Goal: Task Accomplishment & Management: Use online tool/utility

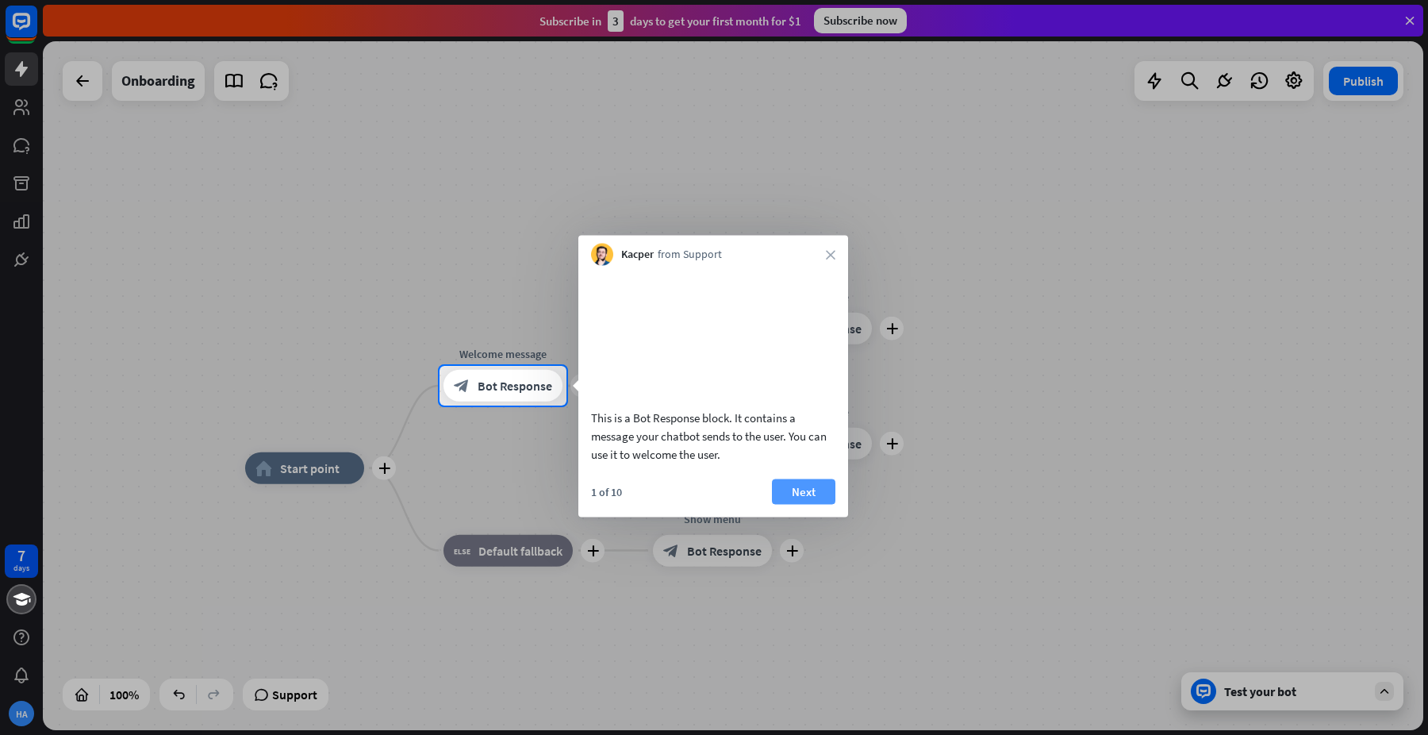
click at [801, 504] on button "Next" at bounding box center [803, 490] width 63 height 25
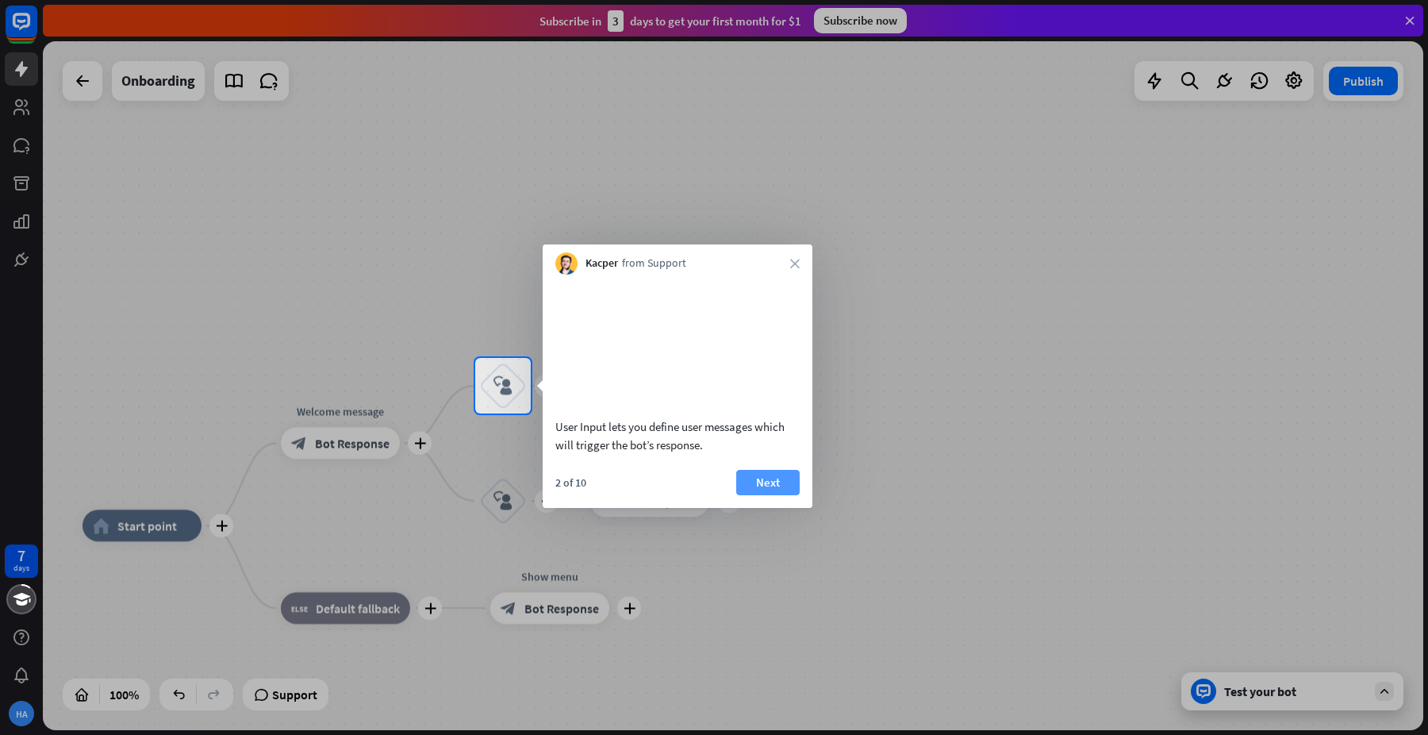
click at [771, 495] on button "Next" at bounding box center [767, 482] width 63 height 25
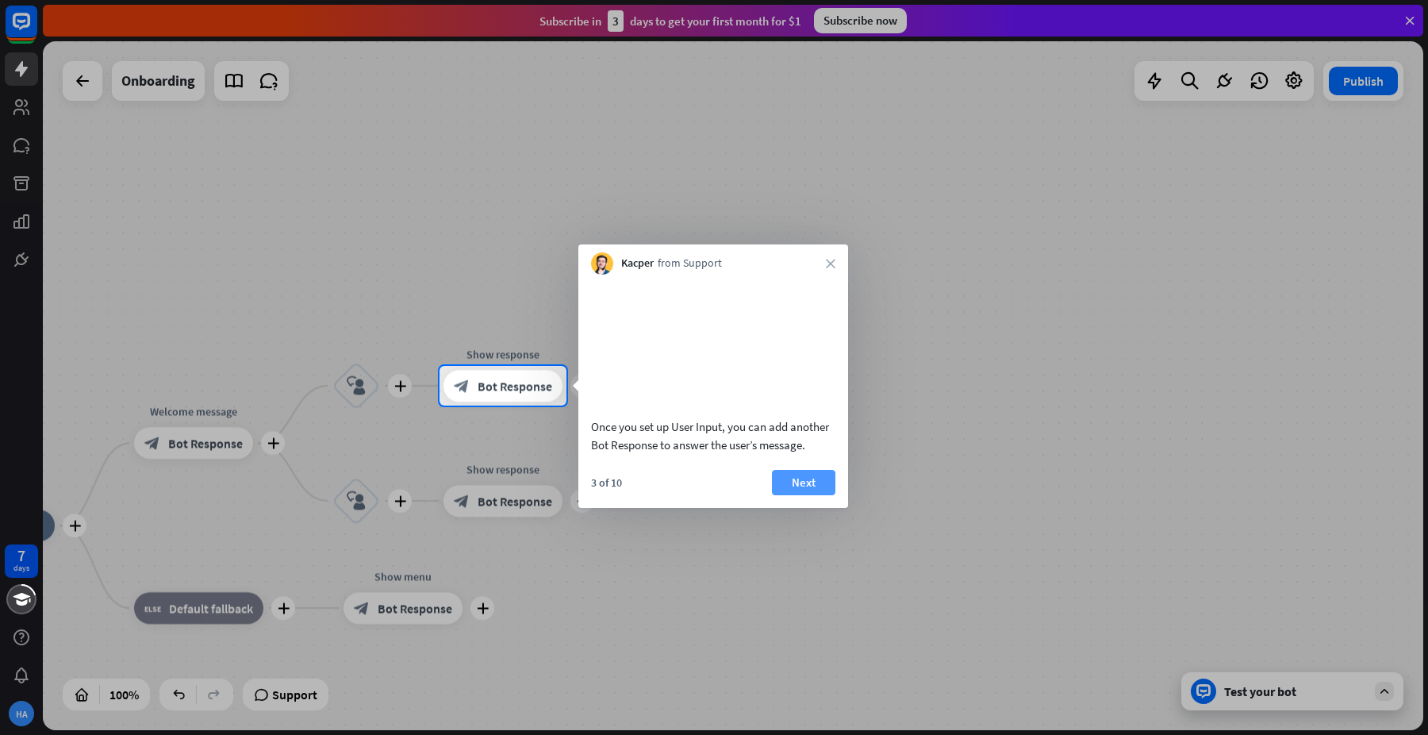
click at [797, 495] on button "Next" at bounding box center [803, 482] width 63 height 25
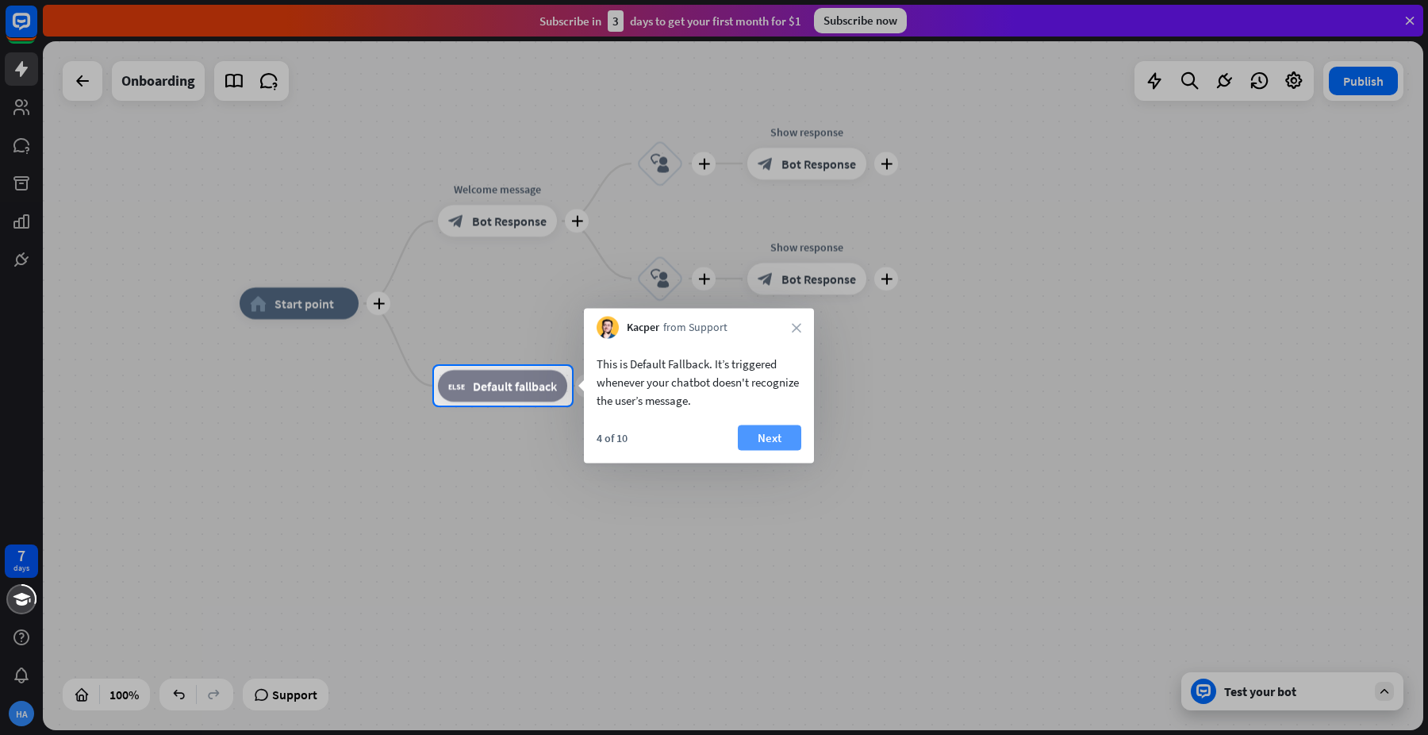
click at [777, 435] on button "Next" at bounding box center [769, 437] width 63 height 25
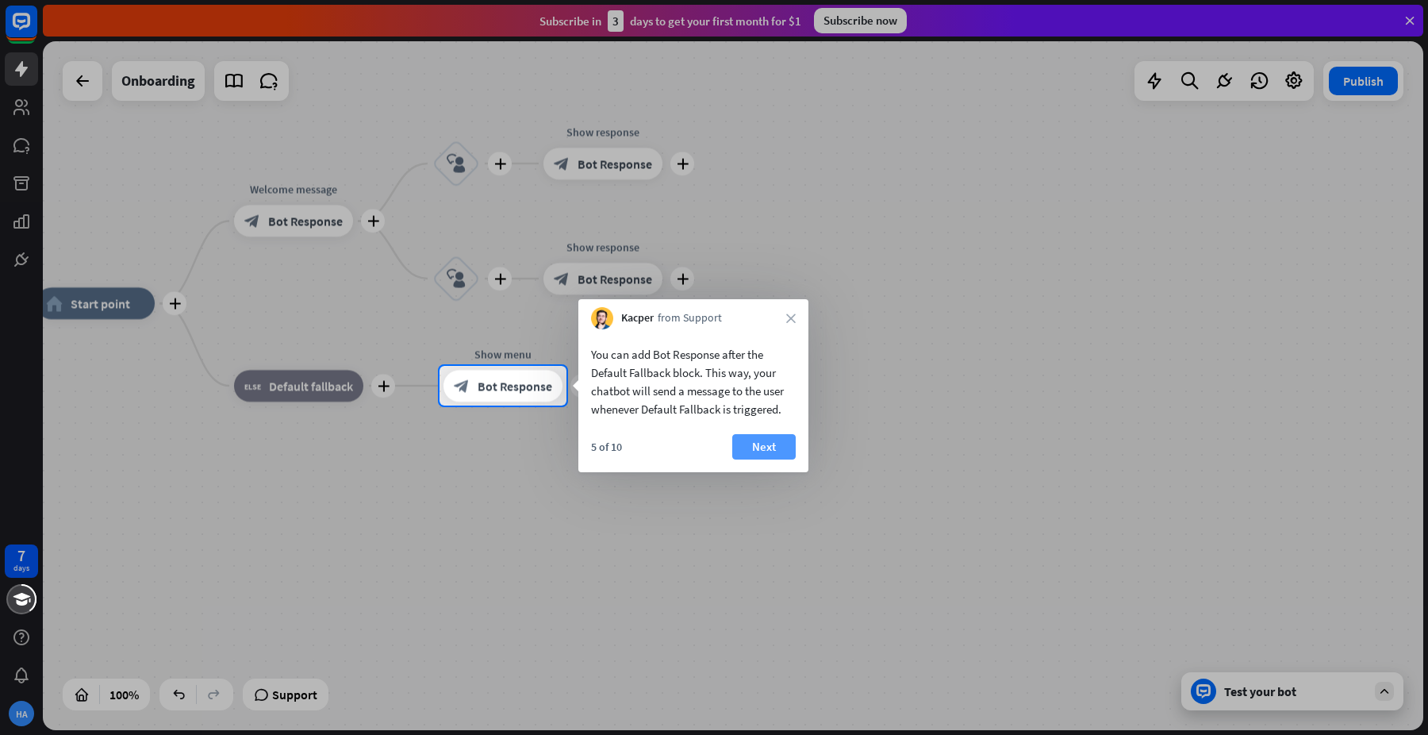
click at [782, 446] on button "Next" at bounding box center [763, 446] width 63 height 25
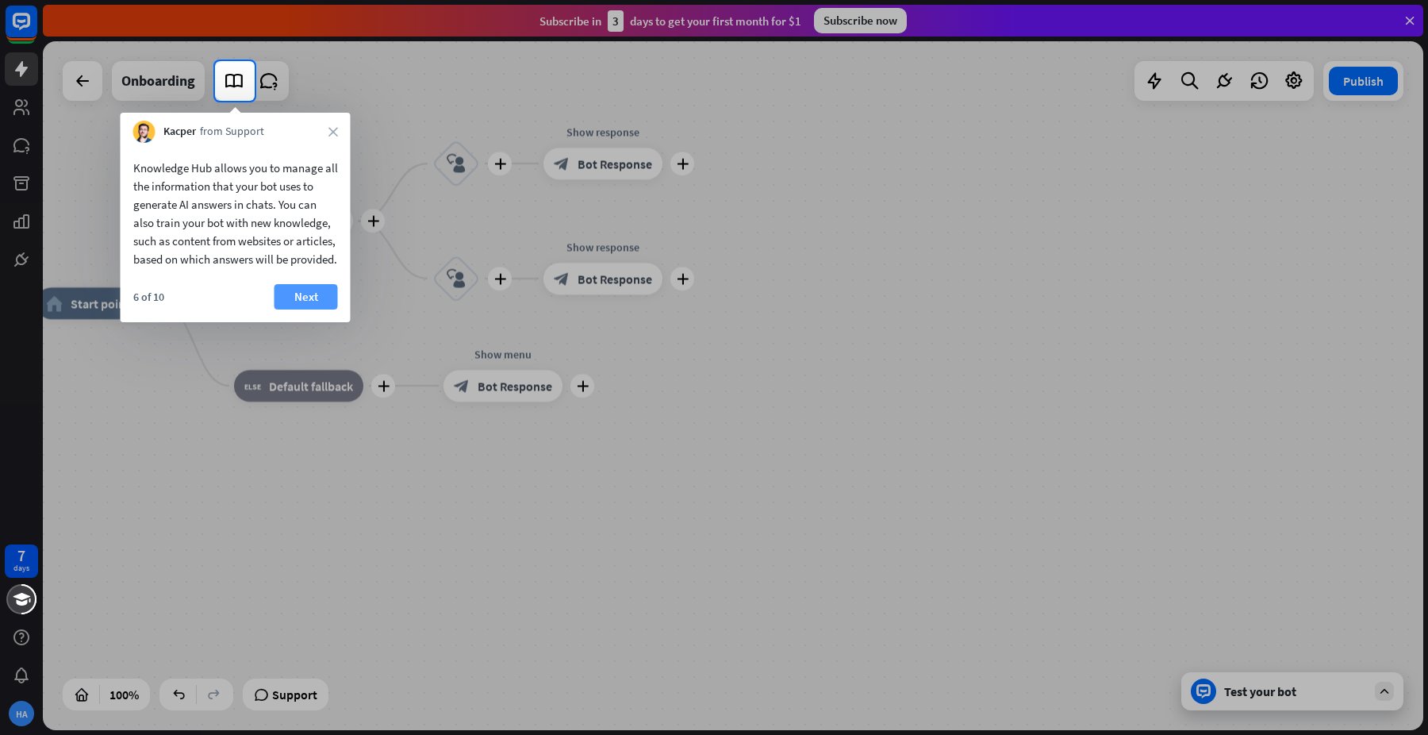
click at [314, 309] on button "Next" at bounding box center [306, 296] width 63 height 25
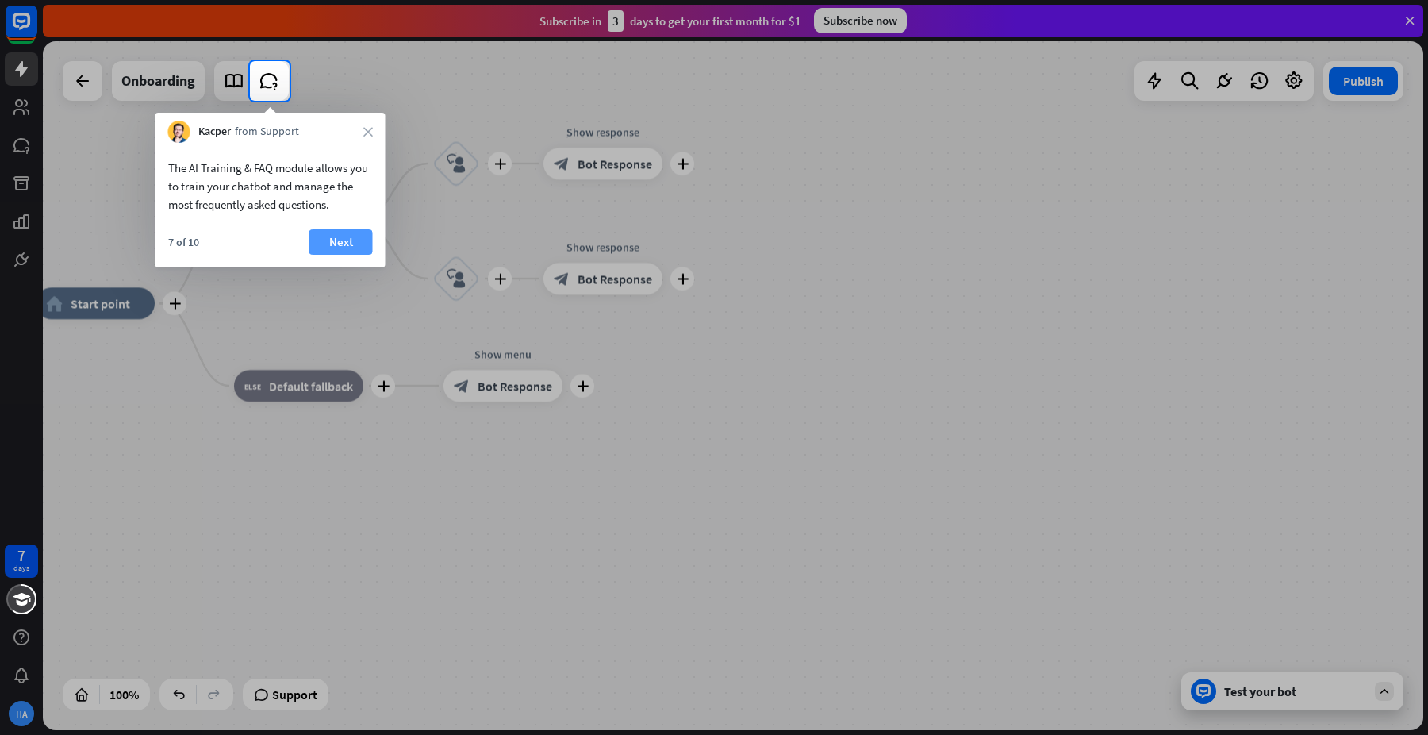
click at [340, 244] on button "Next" at bounding box center [340, 241] width 63 height 25
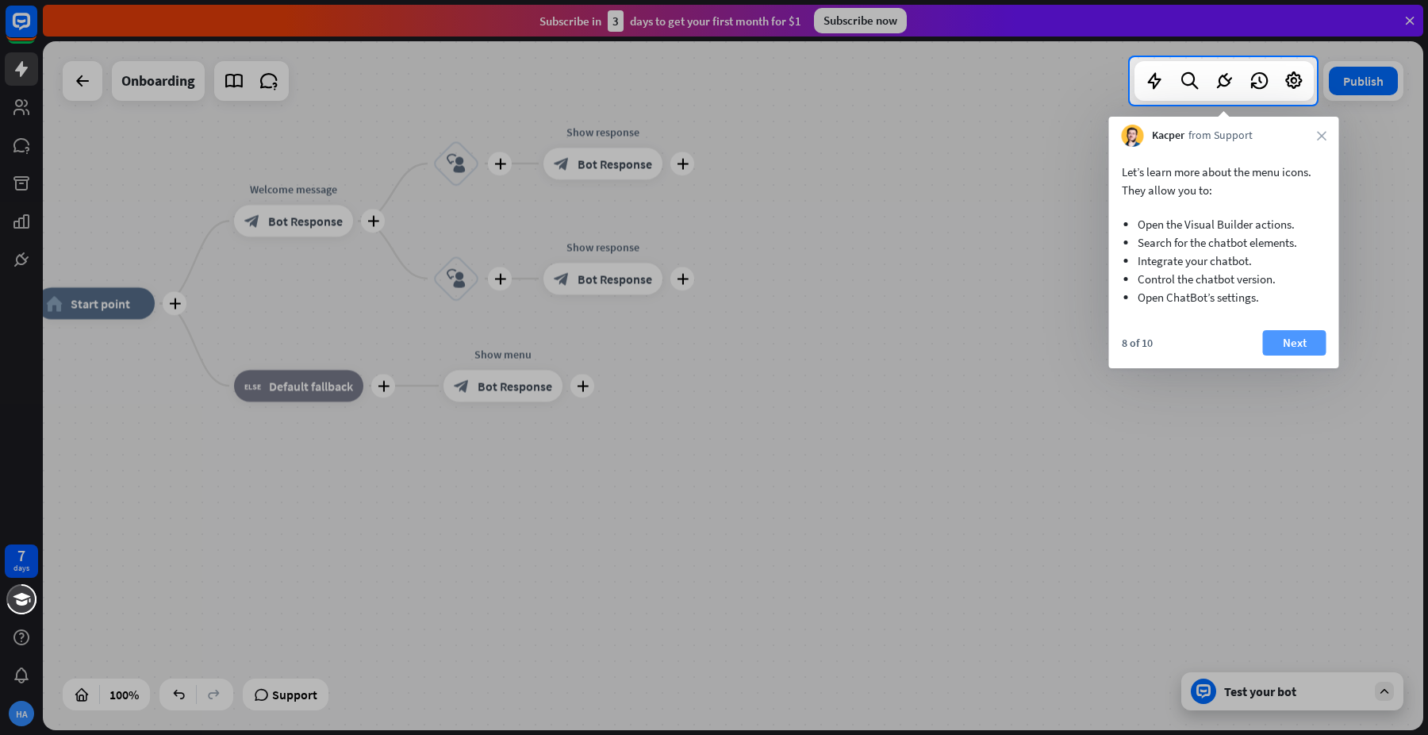
click at [1289, 344] on button "Next" at bounding box center [1294, 342] width 63 height 25
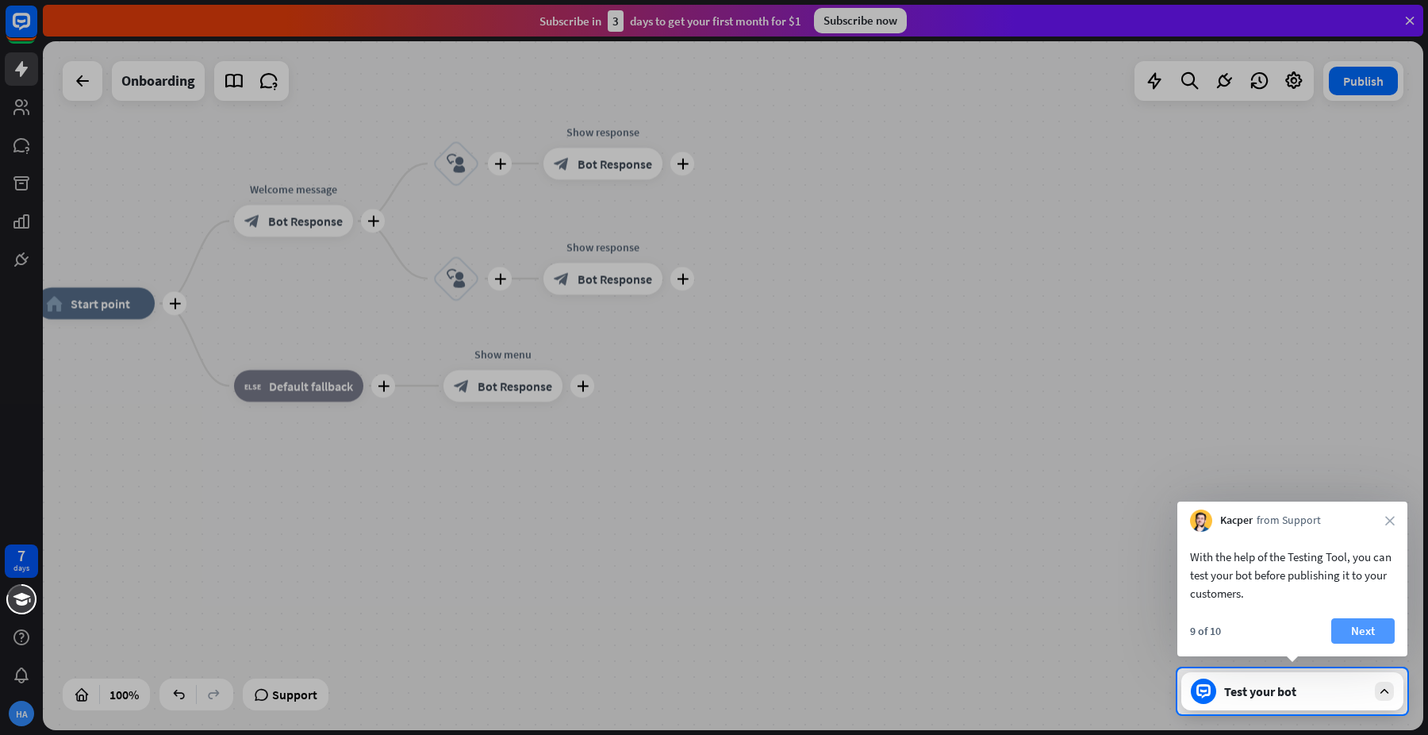
click at [1374, 634] on button "Next" at bounding box center [1363, 630] width 63 height 25
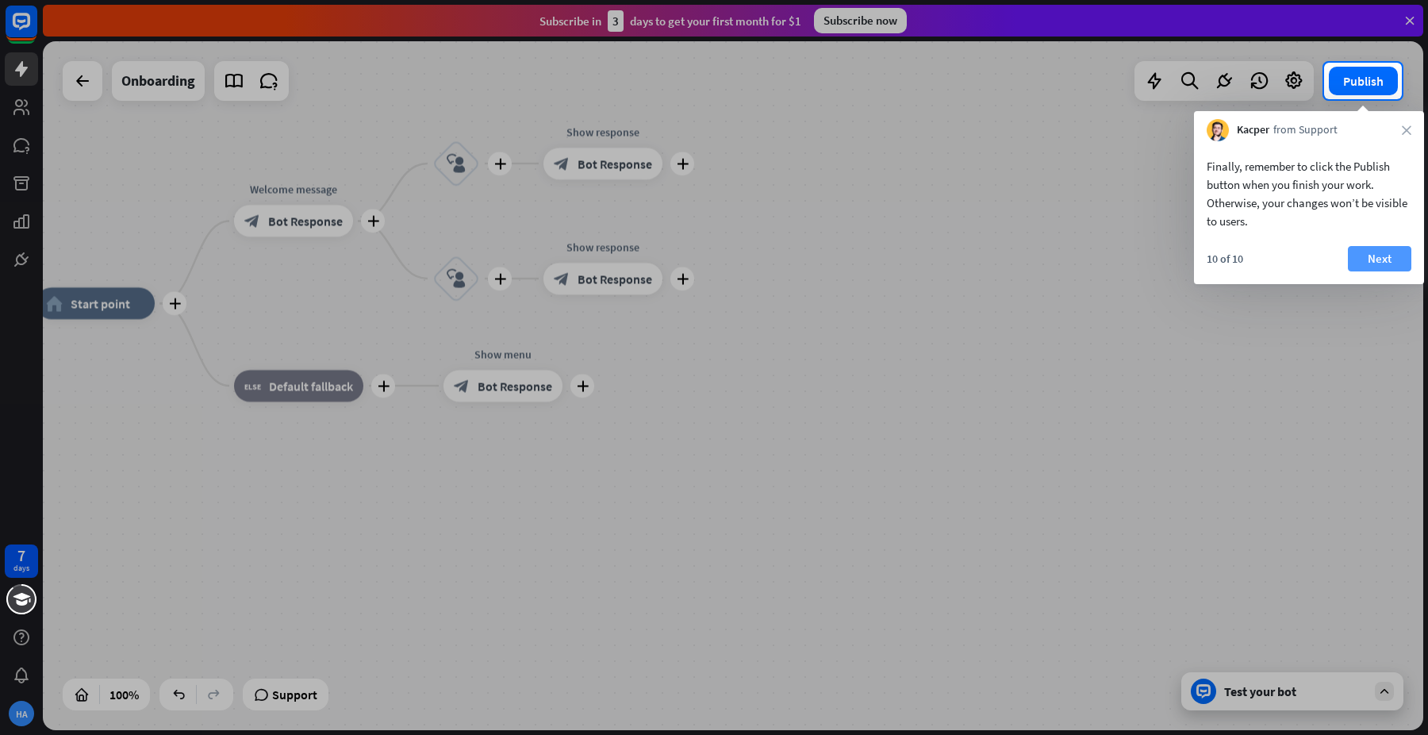
click at [1378, 259] on button "Next" at bounding box center [1379, 258] width 63 height 25
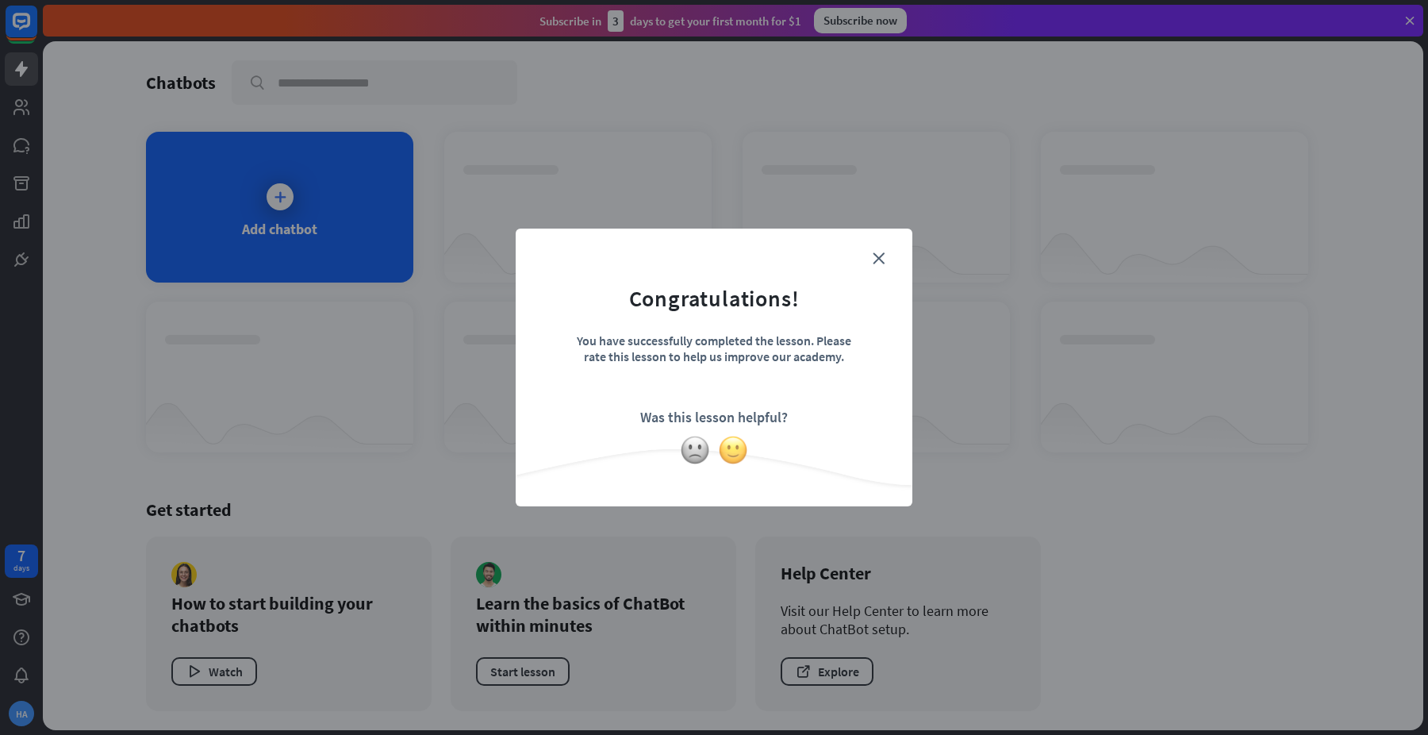
click at [738, 445] on img at bounding box center [733, 450] width 30 height 30
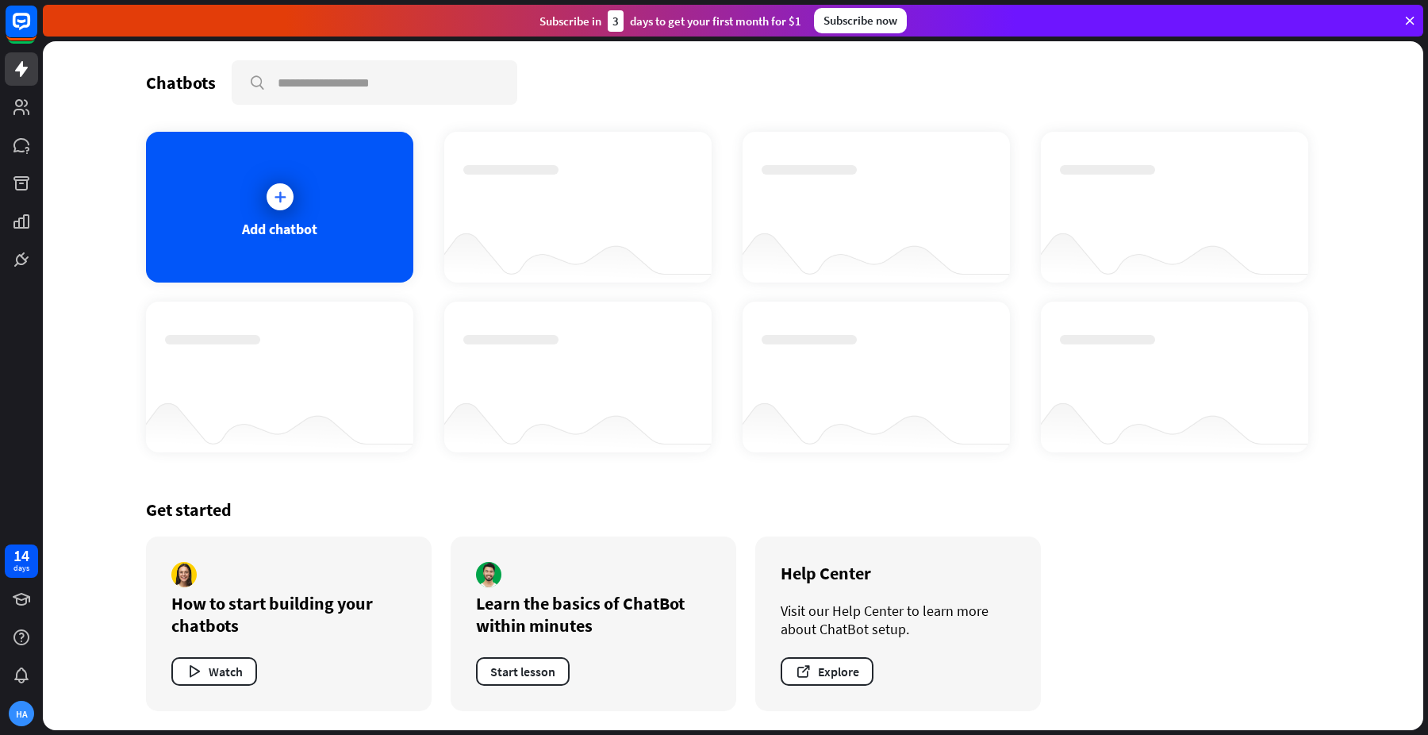
click at [971, 269] on div at bounding box center [876, 251] width 267 height 61
click at [275, 209] on div at bounding box center [280, 196] width 27 height 27
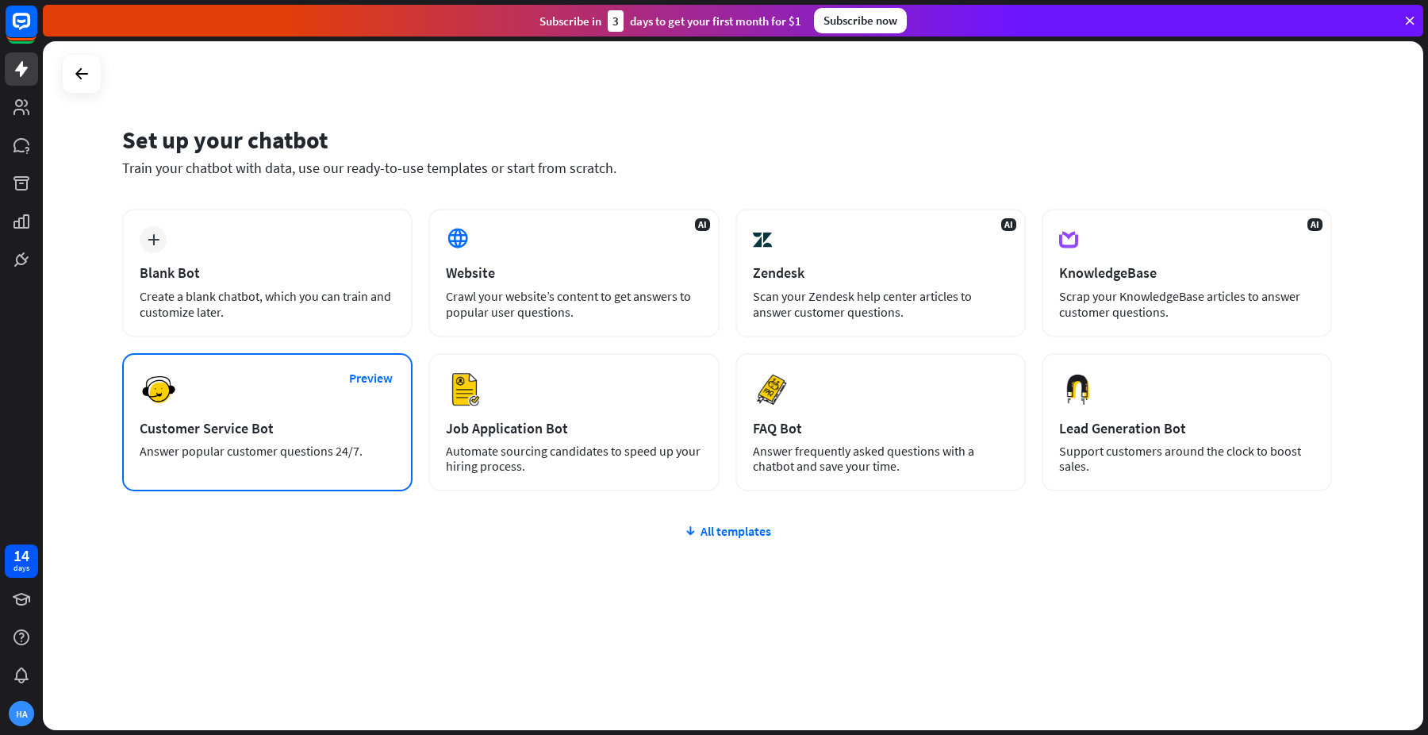
click at [290, 427] on div "Customer Service Bot" at bounding box center [268, 428] width 256 height 18
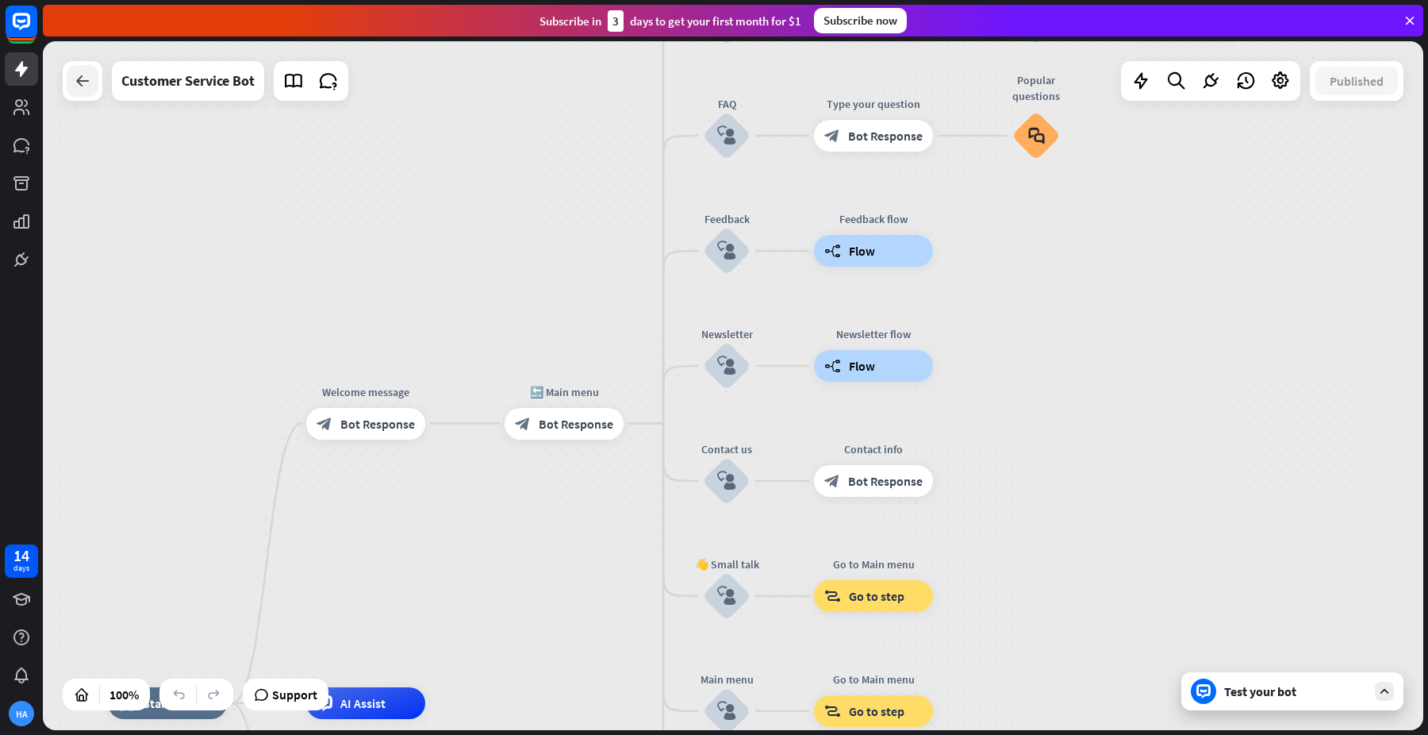
click at [86, 96] on div at bounding box center [83, 81] width 32 height 32
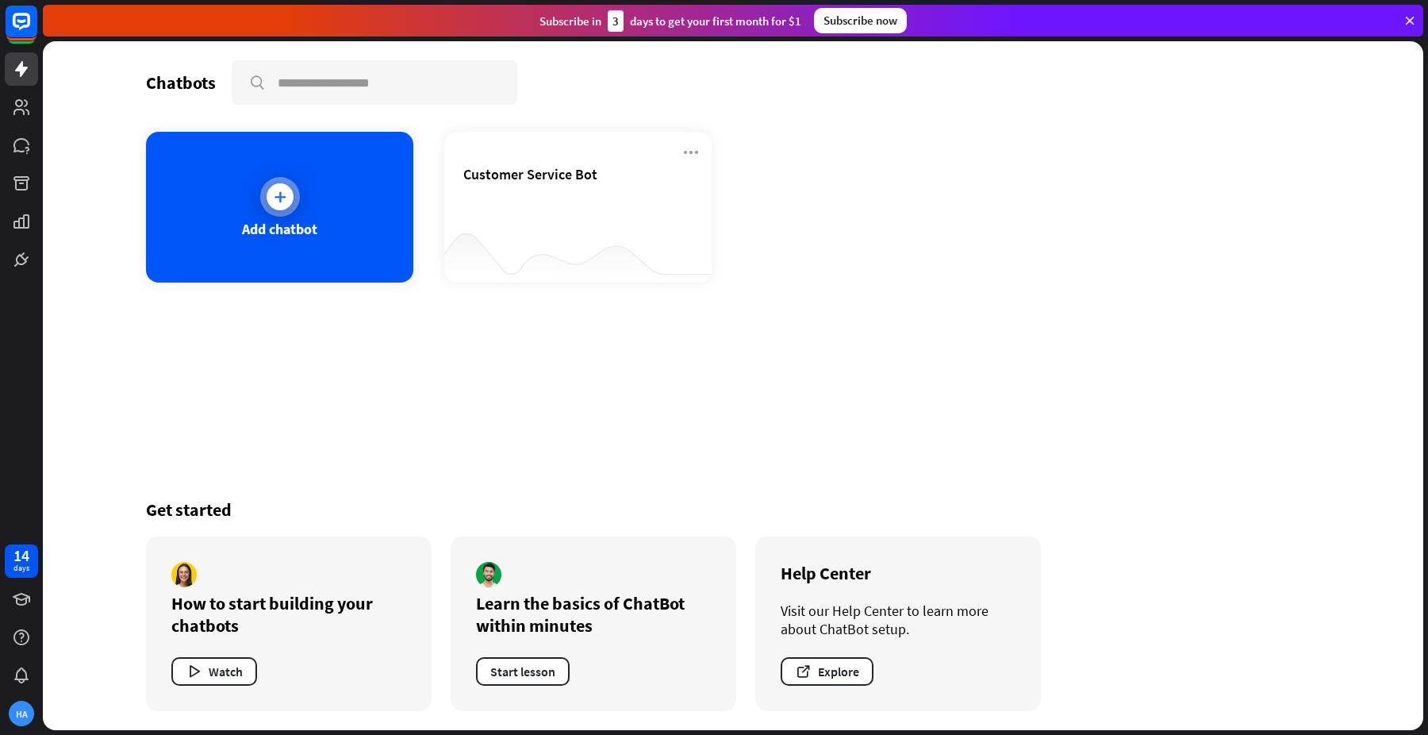
click at [294, 207] on div at bounding box center [280, 197] width 40 height 40
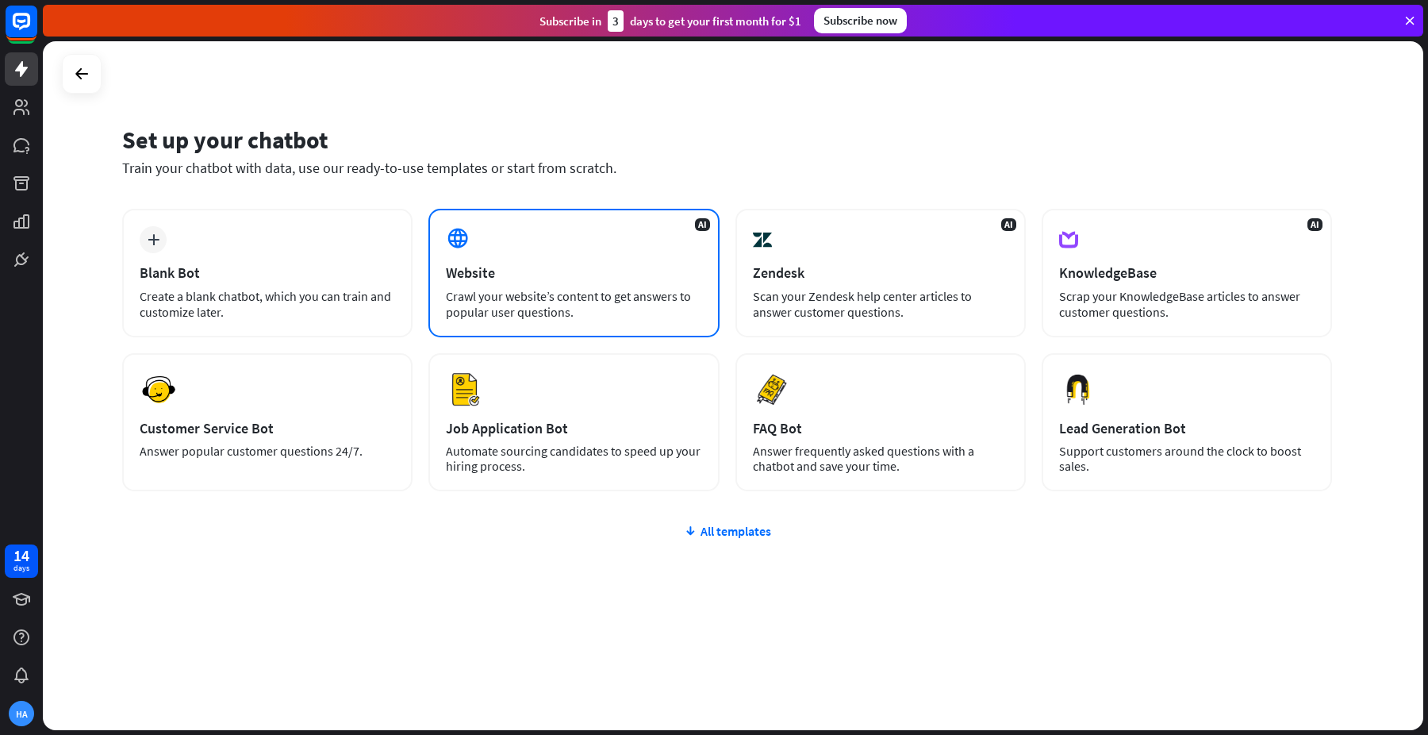
click at [627, 300] on div "Crawl your website’s content to get answers to popular user questions." at bounding box center [574, 304] width 256 height 32
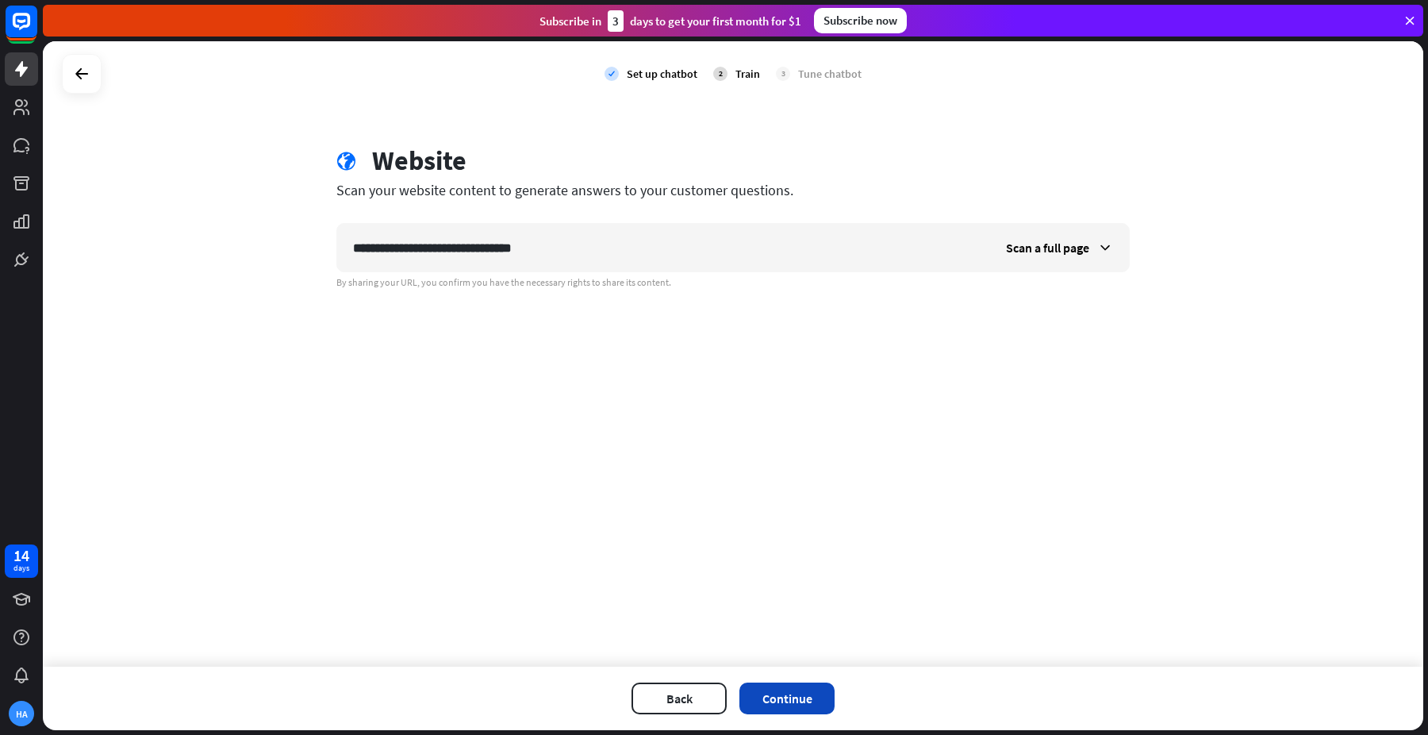
type input "**********"
click at [791, 704] on button "Continue" at bounding box center [787, 698] width 95 height 32
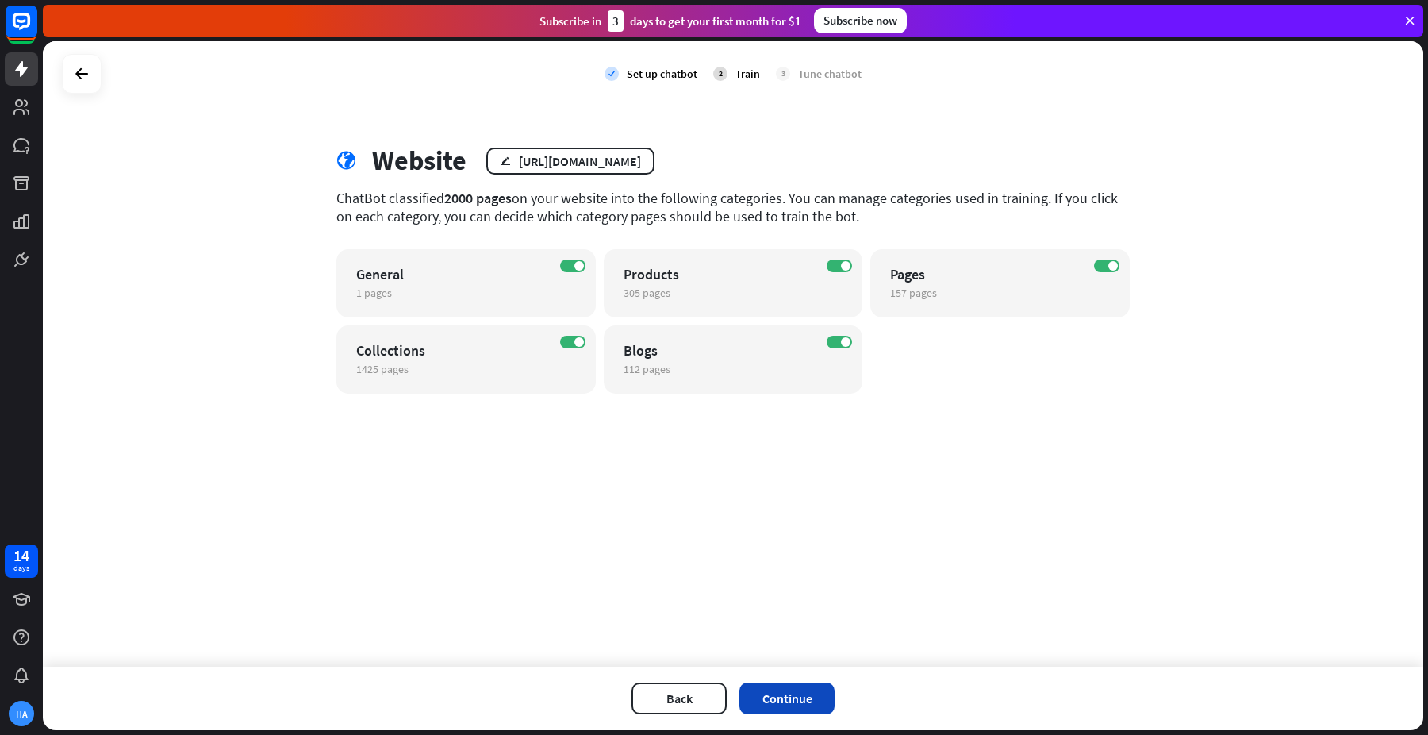
click at [797, 695] on button "Continue" at bounding box center [787, 698] width 95 height 32
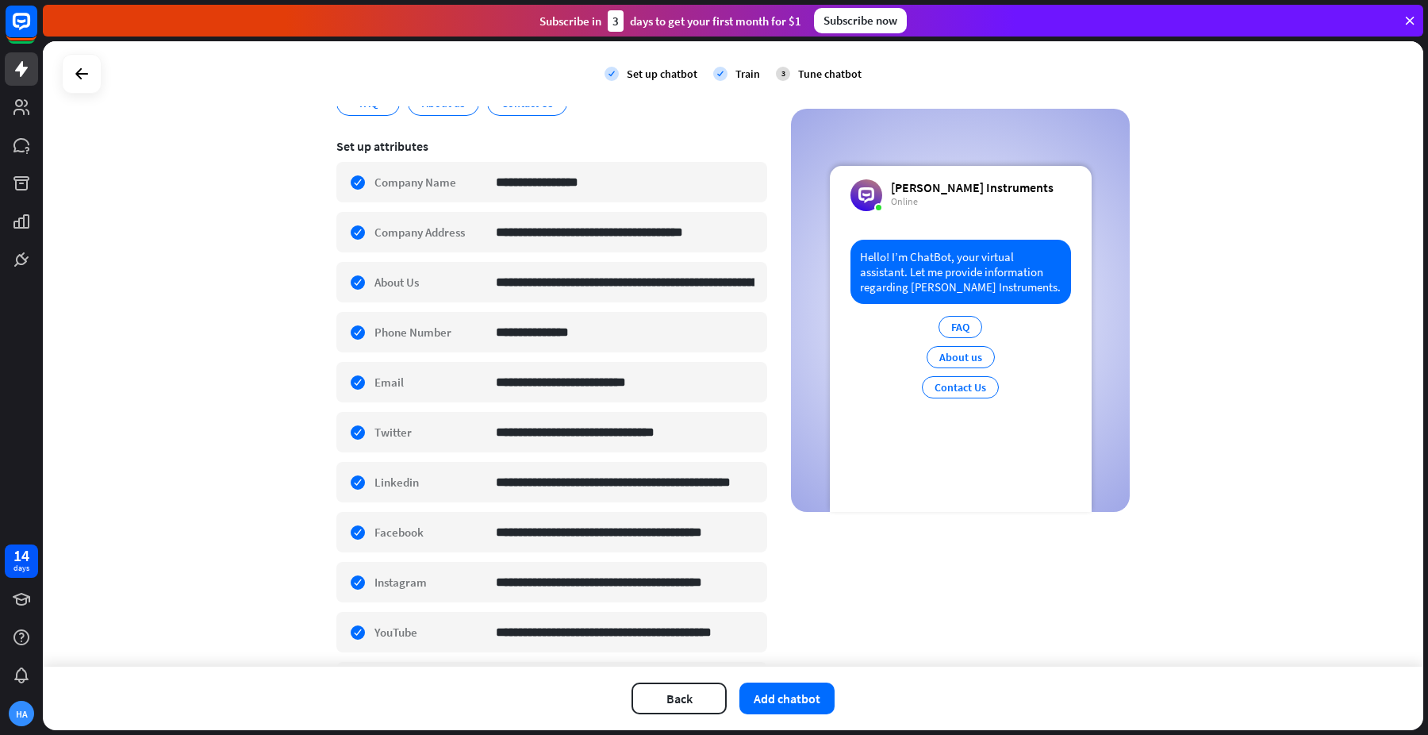
scroll to position [440, 0]
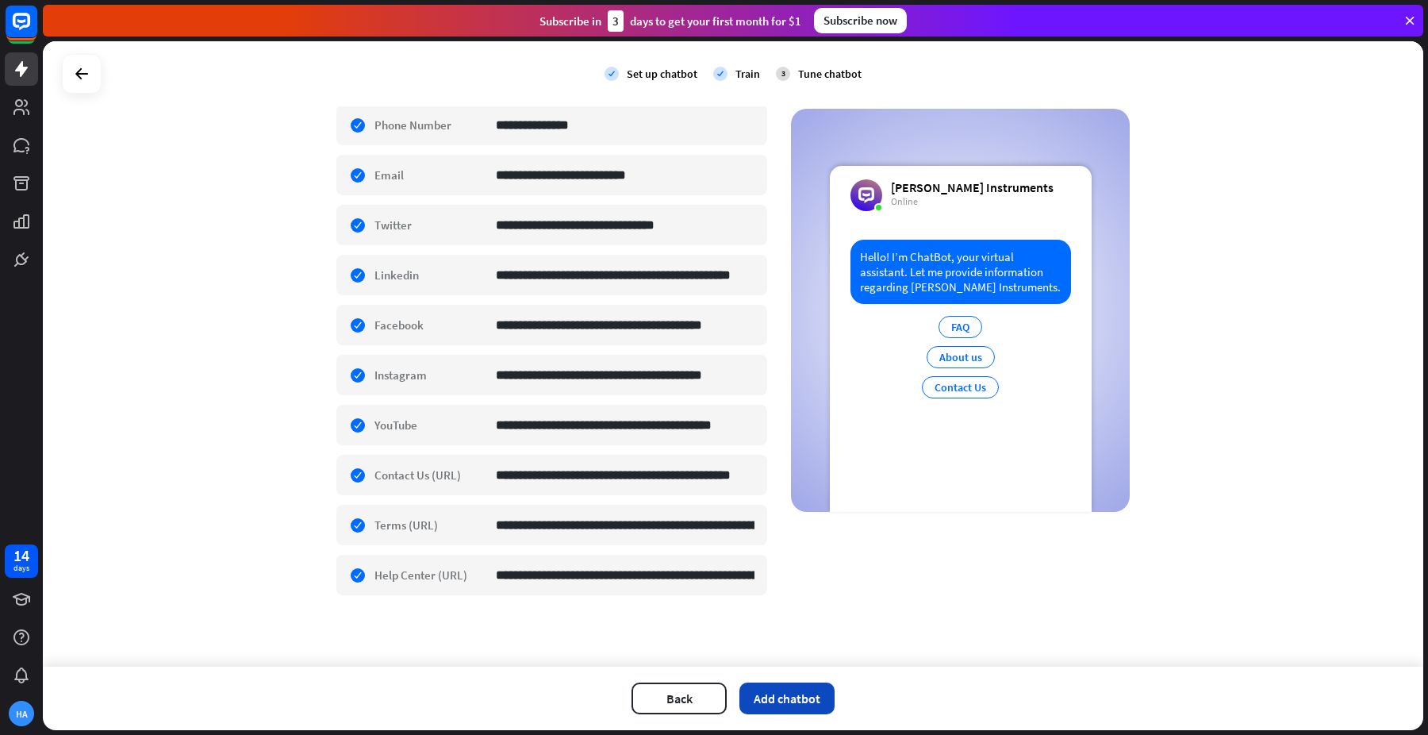
click at [796, 696] on button "Add chatbot" at bounding box center [787, 698] width 95 height 32
